Goal: Communication & Community: Answer question/provide support

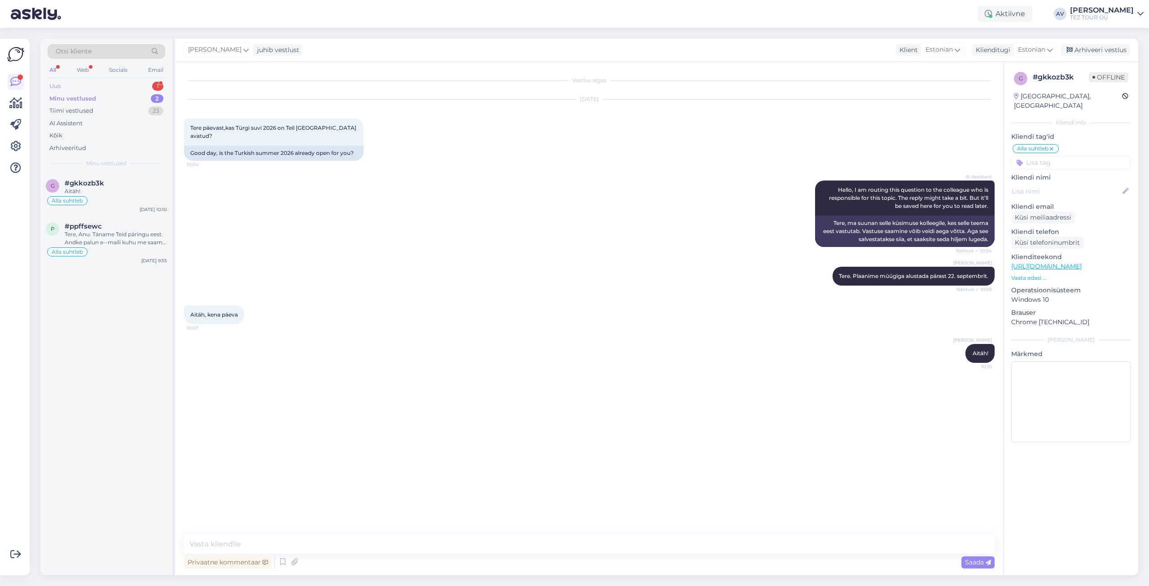
click at [61, 86] on div "Uus" at bounding box center [54, 86] width 11 height 9
click at [85, 192] on div "I am routing this question to the colleague who is responsible for this topic. …" at bounding box center [116, 195] width 102 height 16
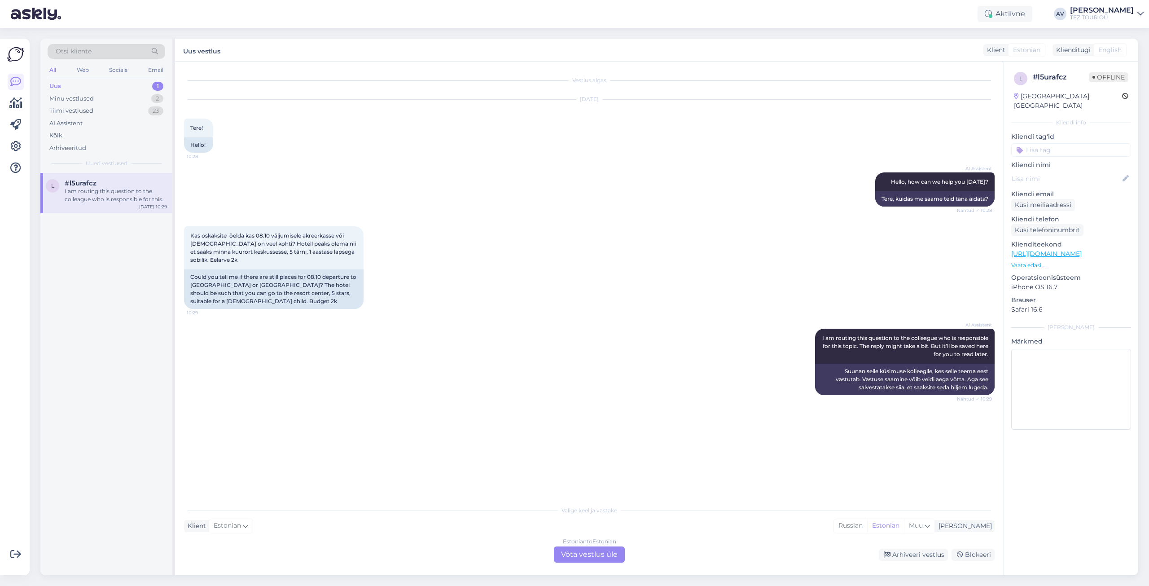
click at [610, 555] on div "Estonian to Estonian Võta vestlus üle" at bounding box center [589, 554] width 71 height 16
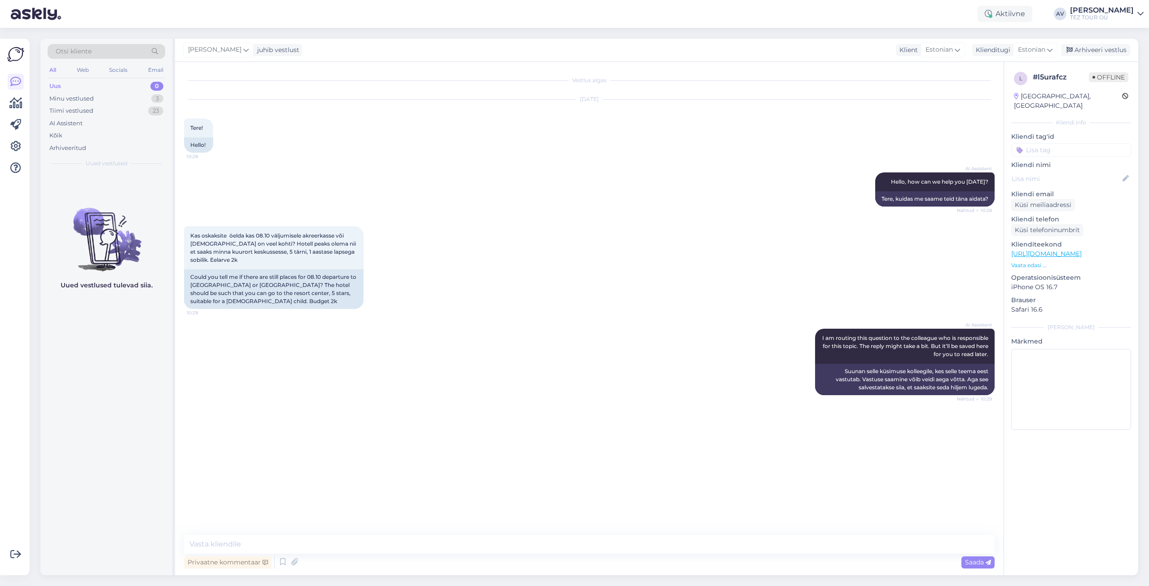
click at [1032, 143] on input at bounding box center [1071, 149] width 120 height 13
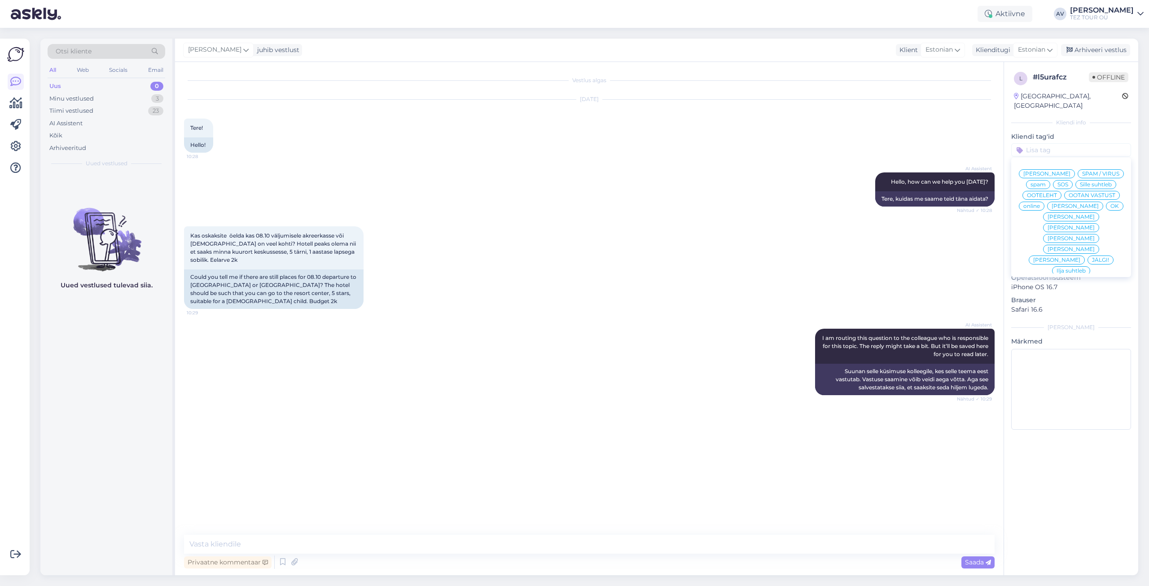
click at [1055, 333] on span "Alla suhtleb" at bounding box center [1070, 335] width 31 height 5
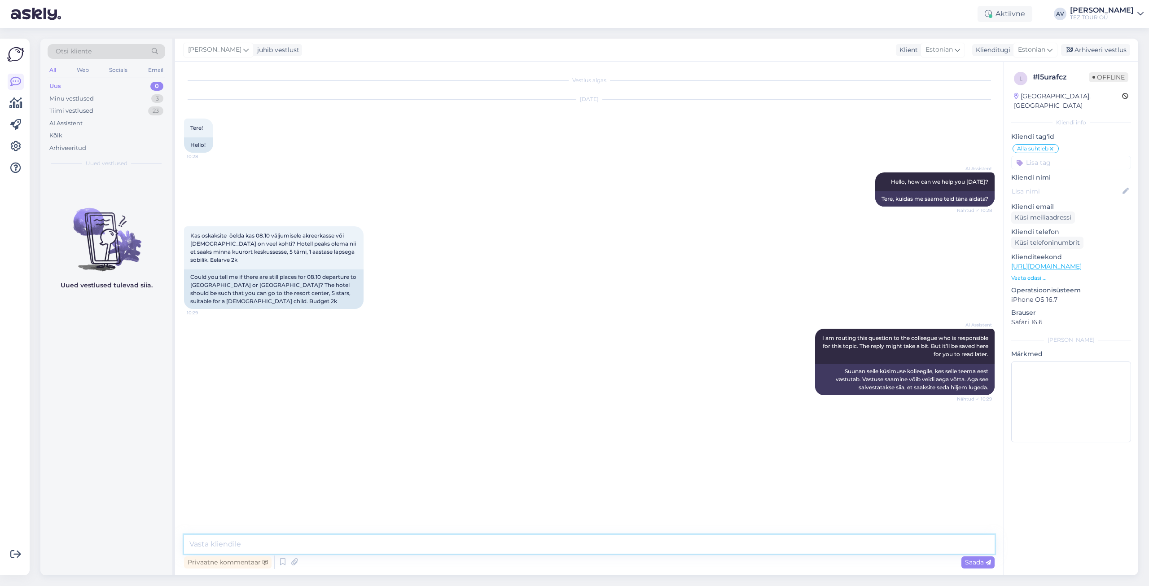
click at [376, 542] on textarea at bounding box center [589, 543] width 810 height 19
type textarea "[PERSON_NAME]"
type textarea "Tere. Täname Teid päringu eest."
click at [448, 539] on textarea at bounding box center [589, 543] width 810 height 19
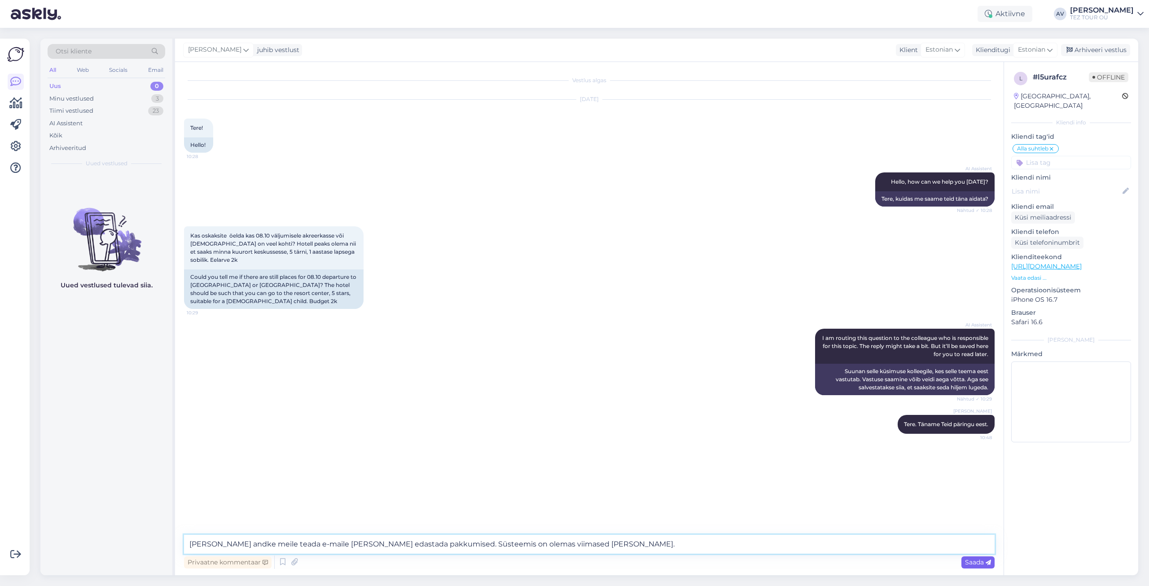
type textarea "[PERSON_NAME] andke meile teada e-maile [PERSON_NAME] edastada pakkumised. Süst…"
click at [977, 565] on span "Saada" at bounding box center [978, 562] width 26 height 8
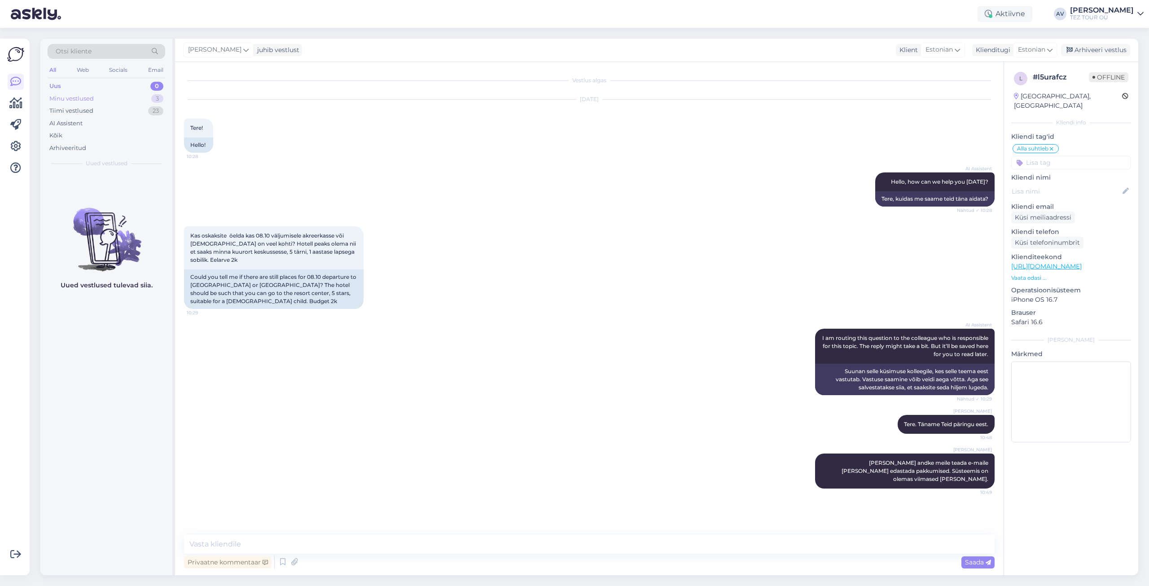
click at [100, 102] on div "Minu vestlused 3" at bounding box center [107, 98] width 118 height 13
